Goal: Information Seeking & Learning: Check status

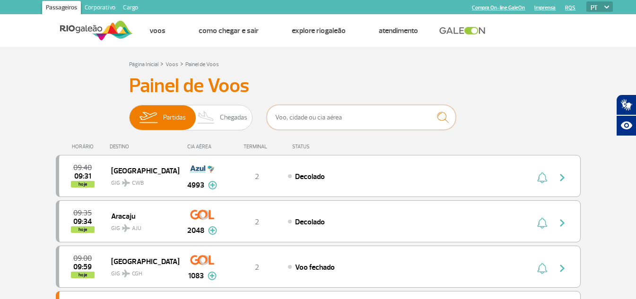
click at [294, 121] on input "text" at bounding box center [361, 117] width 189 height 25
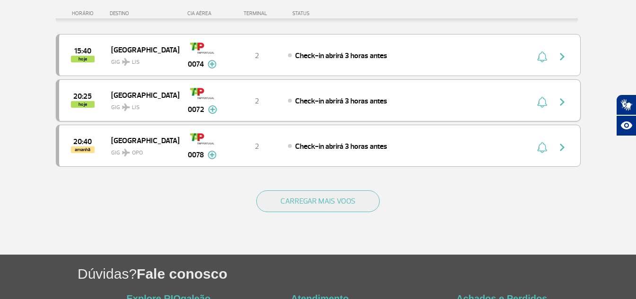
scroll to position [142, 0]
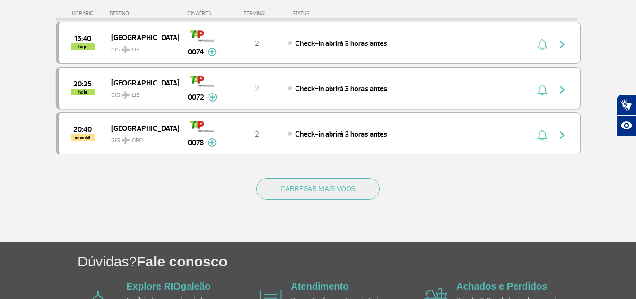
type input "tap"
click at [83, 81] on span "20:25" at bounding box center [82, 84] width 18 height 7
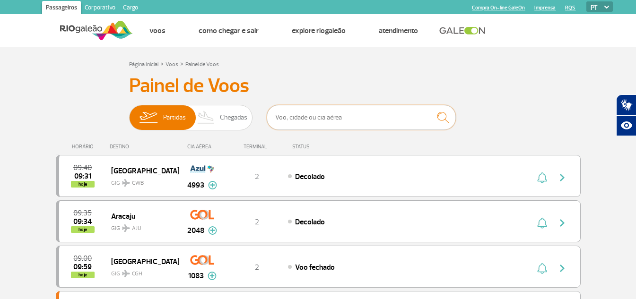
click at [320, 117] on input "text" at bounding box center [361, 117] width 189 height 25
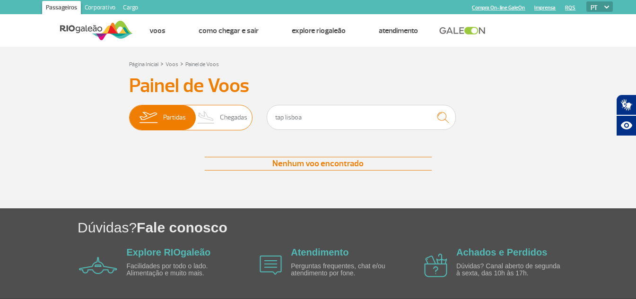
click at [230, 118] on span "Chegadas" at bounding box center [233, 117] width 27 height 25
click at [129, 113] on input "Partidas Chegadas" at bounding box center [129, 113] width 0 height 0
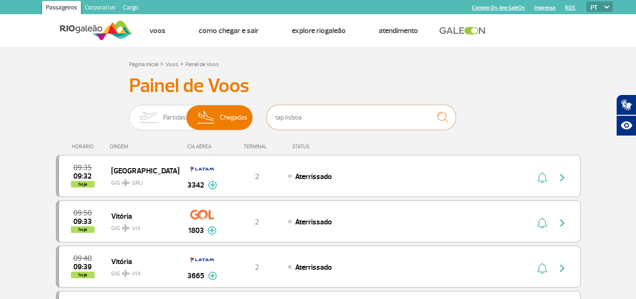
drag, startPoint x: 303, startPoint y: 117, endPoint x: 285, endPoint y: 116, distance: 18.5
click at [285, 116] on input "tap lisboa" at bounding box center [361, 117] width 189 height 25
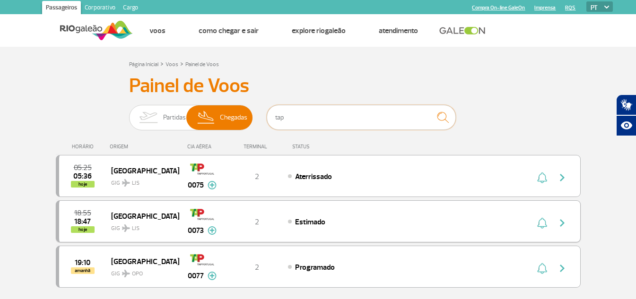
scroll to position [47, 0]
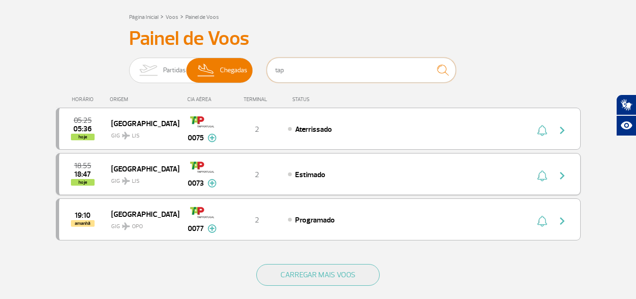
type input "tap"
click at [315, 168] on div "18:55 18:47 hoje [GEOGRAPHIC_DATA] GIG LIS 0073 2 Estimado Parcerias: Etihad Ai…" at bounding box center [318, 174] width 525 height 42
click at [128, 169] on span "[GEOGRAPHIC_DATA]" at bounding box center [141, 169] width 61 height 12
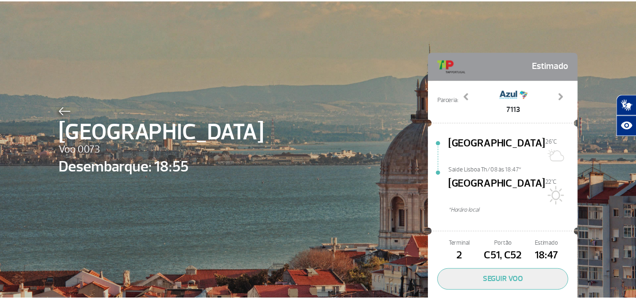
scroll to position [31, 0]
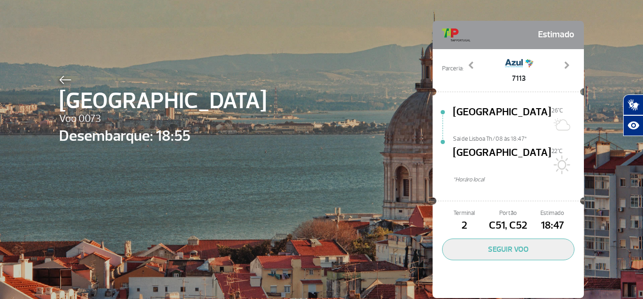
click at [59, 78] on img at bounding box center [65, 80] width 12 height 9
